Goal: Task Accomplishment & Management: Use online tool/utility

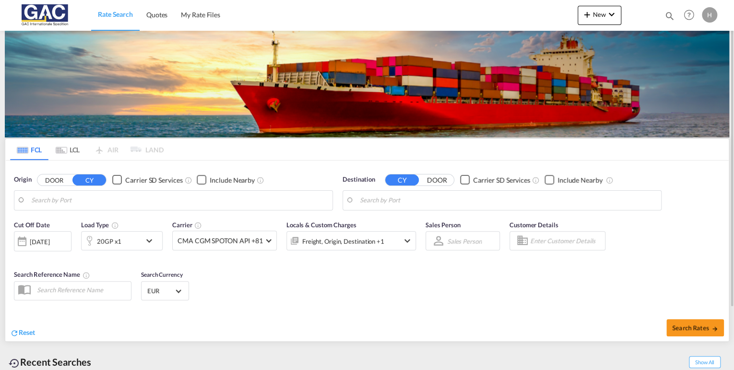
type input "[GEOGRAPHIC_DATA], DEBRV"
type input "Ashdod, ILASH"
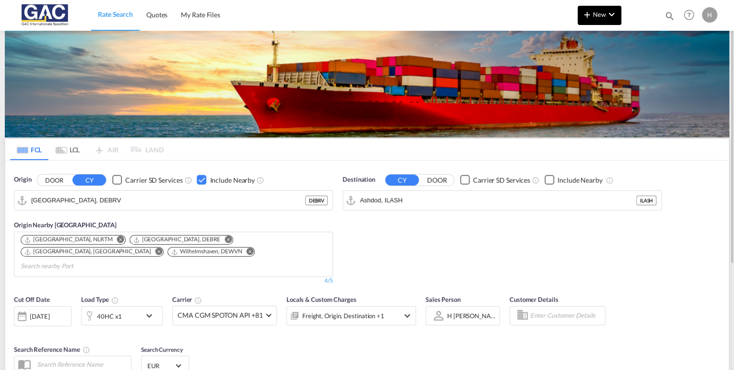
click at [601, 15] on span "New" at bounding box center [600, 15] width 36 height 8
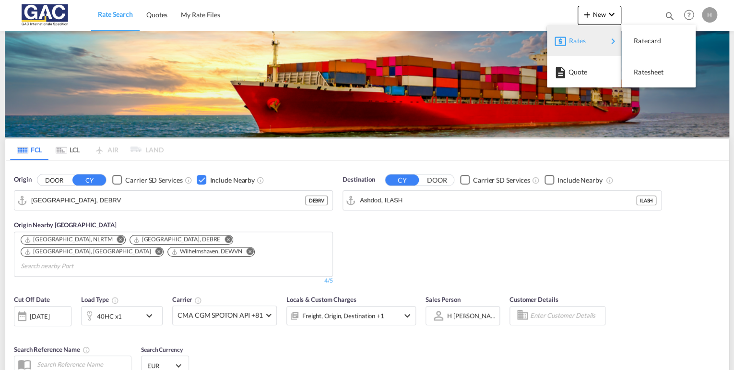
click at [587, 40] on div "Rates" at bounding box center [588, 41] width 38 height 24
click at [670, 75] on div "Ratesheet" at bounding box center [658, 72] width 59 height 24
